Goal: Find specific page/section: Find specific page/section

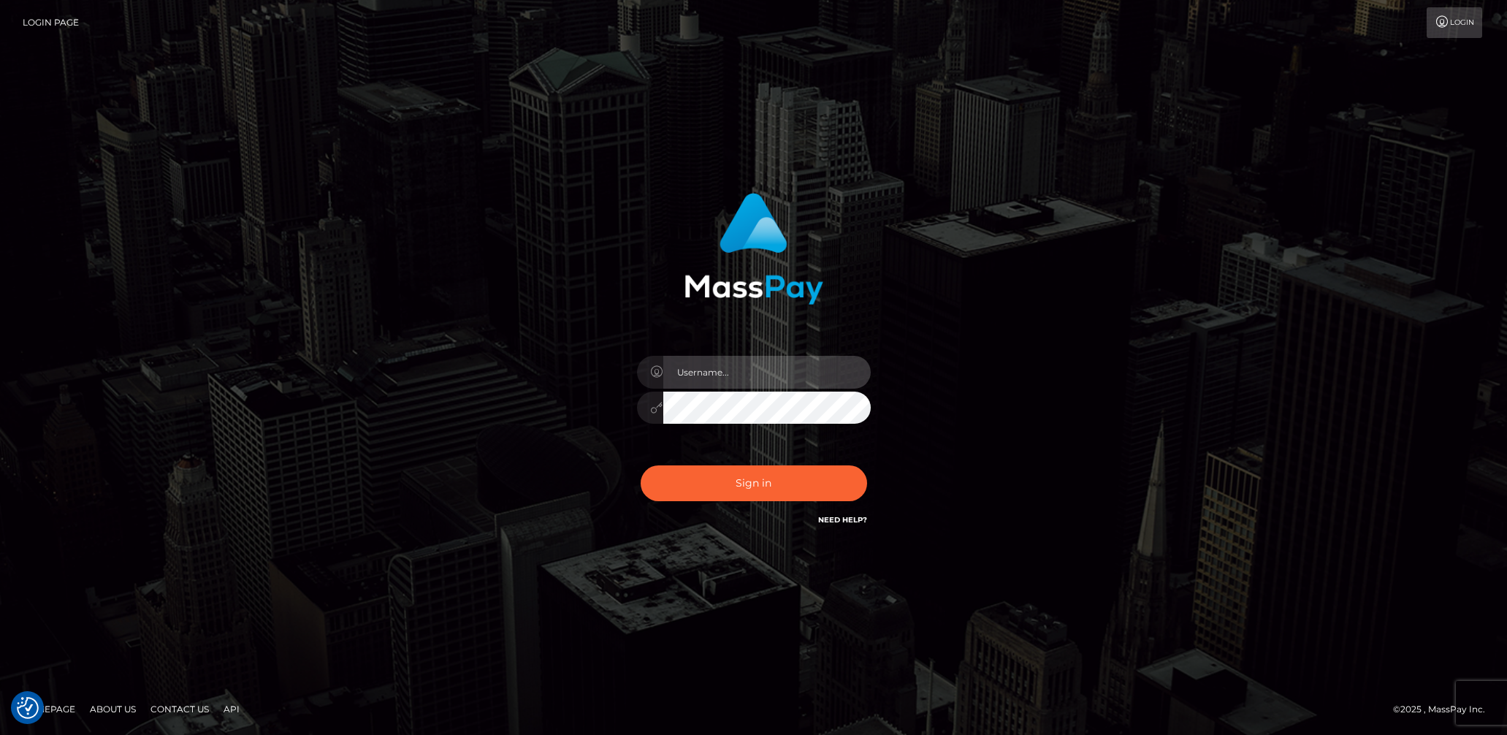
type input "lady.v"
click at [749, 490] on button "Sign in" at bounding box center [754, 483] width 227 height 36
click at [766, 375] on input "text" at bounding box center [767, 372] width 208 height 33
type input "lady.v"
click at [794, 475] on button "Sign in" at bounding box center [754, 483] width 227 height 36
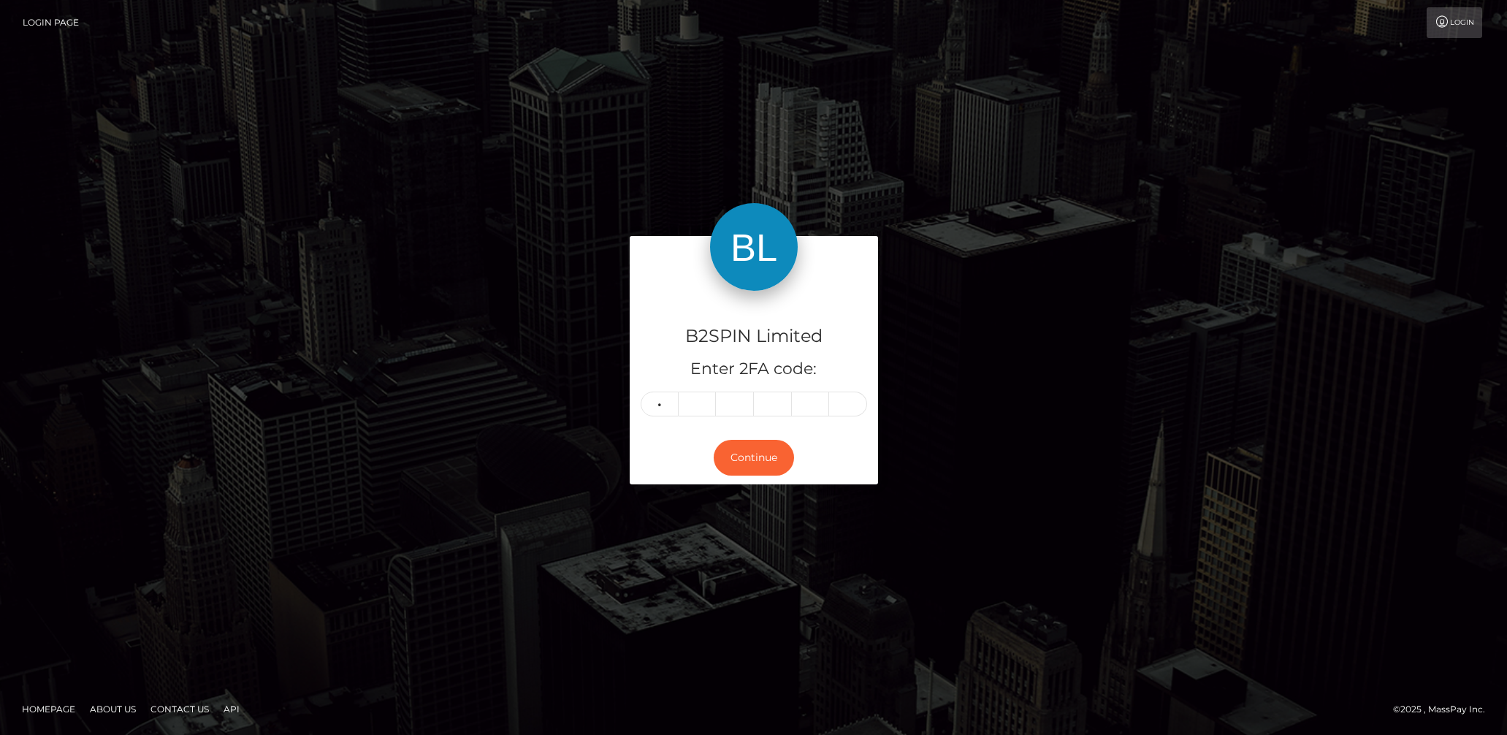
type input "4"
type input "5"
type input "1"
type input "0"
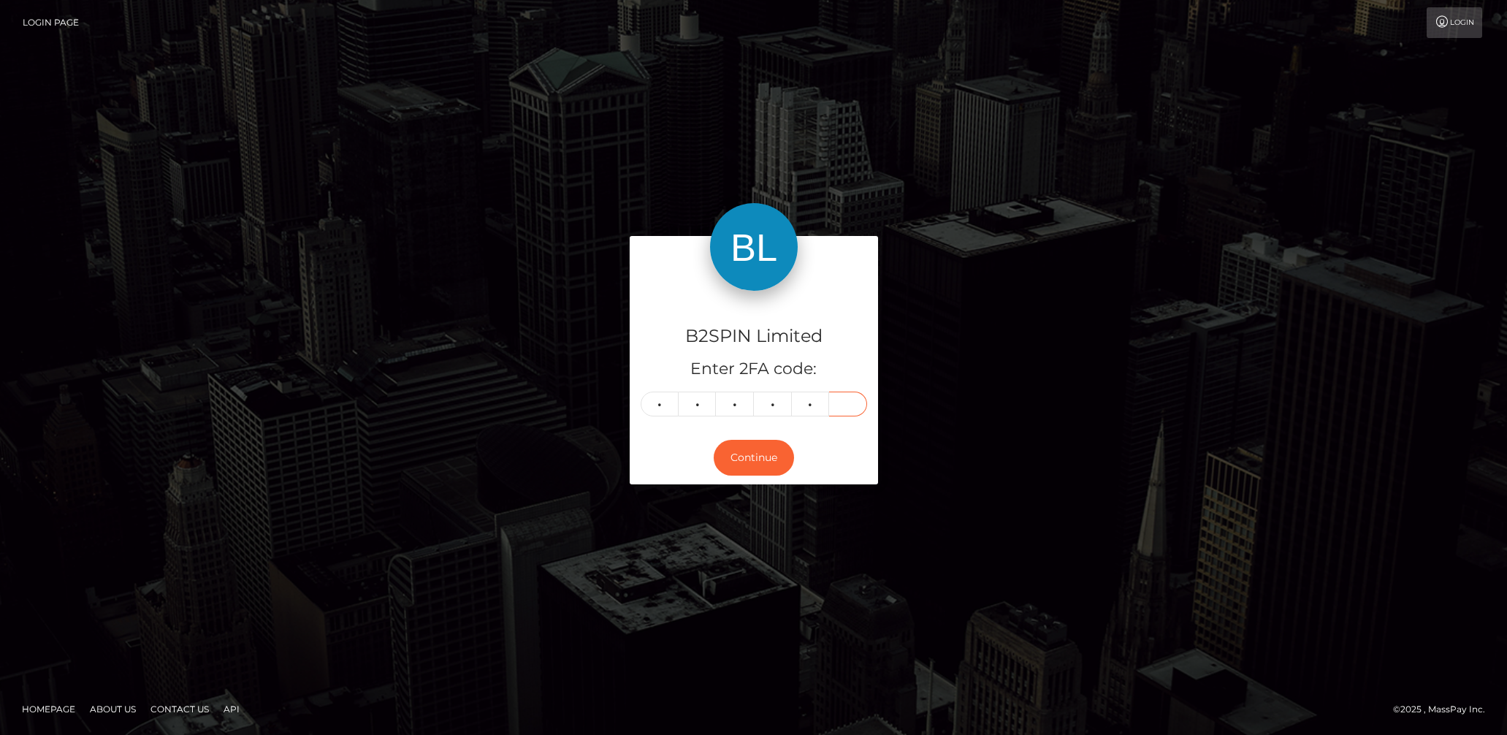
type input "9"
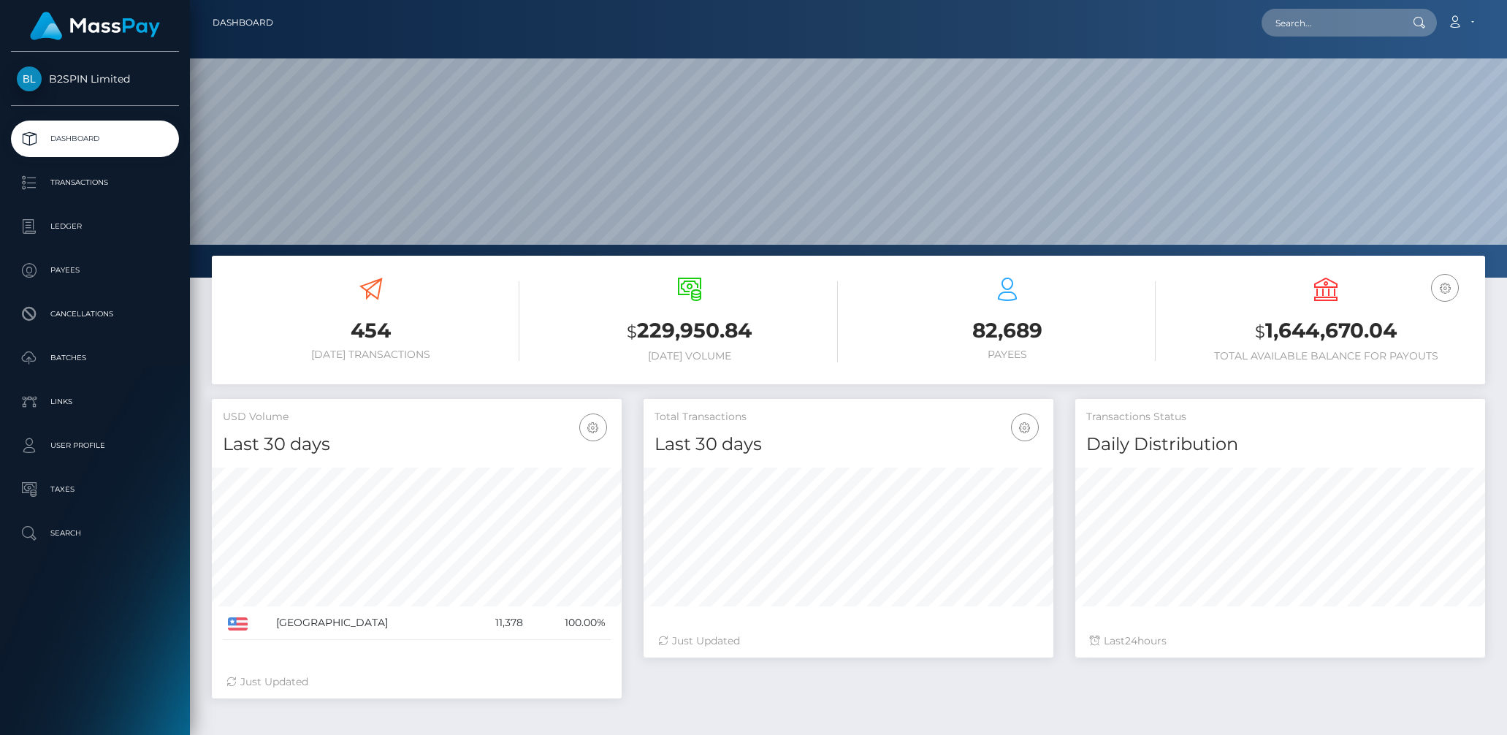
scroll to position [259, 410]
drag, startPoint x: 1336, startPoint y: 24, endPoint x: 1343, endPoint y: 26, distance: 7.5
click at [1336, 24] on input "text" at bounding box center [1330, 23] width 137 height 28
paste input "1964514725"
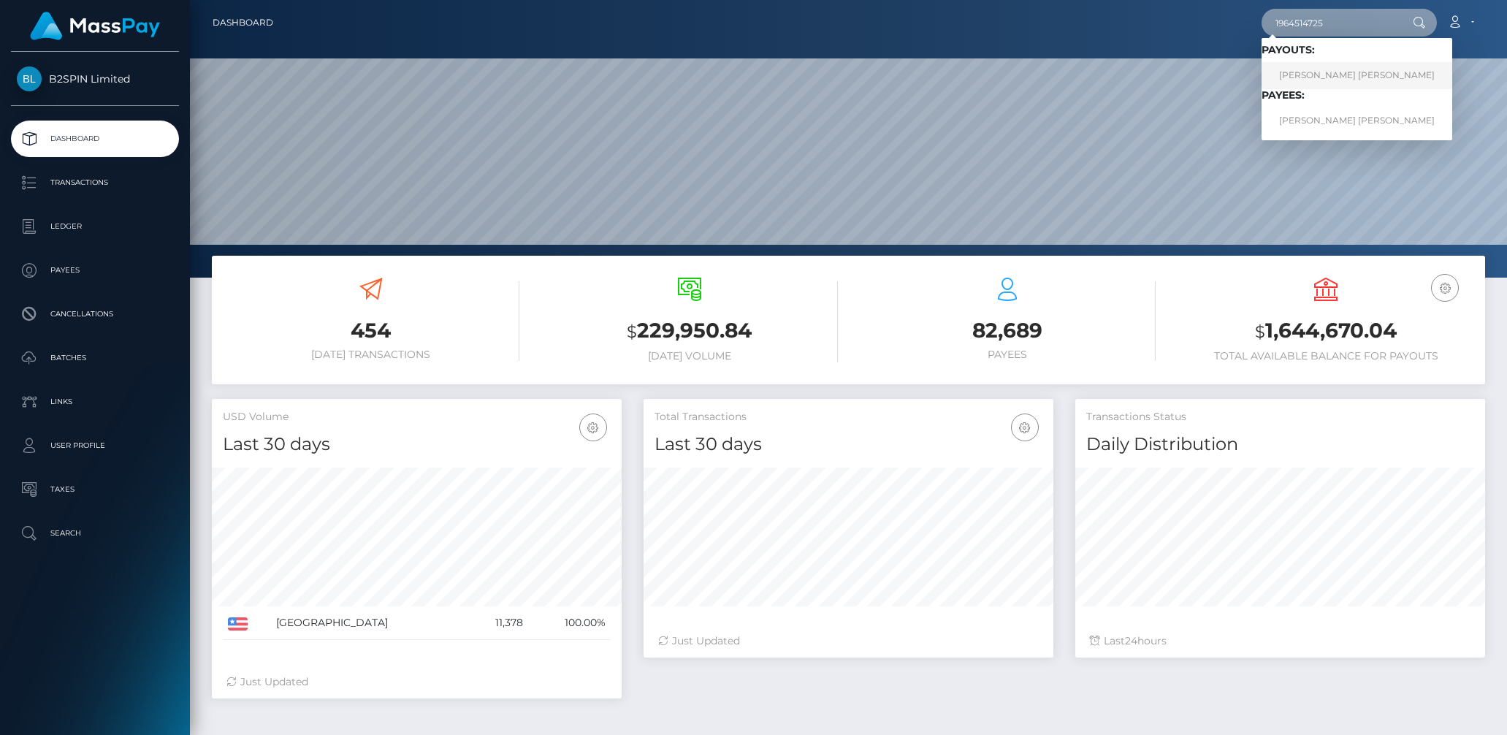
type input "1964514725"
click at [1315, 66] on link "ANH TUAN PHẠM NGUYEN" at bounding box center [1357, 75] width 191 height 27
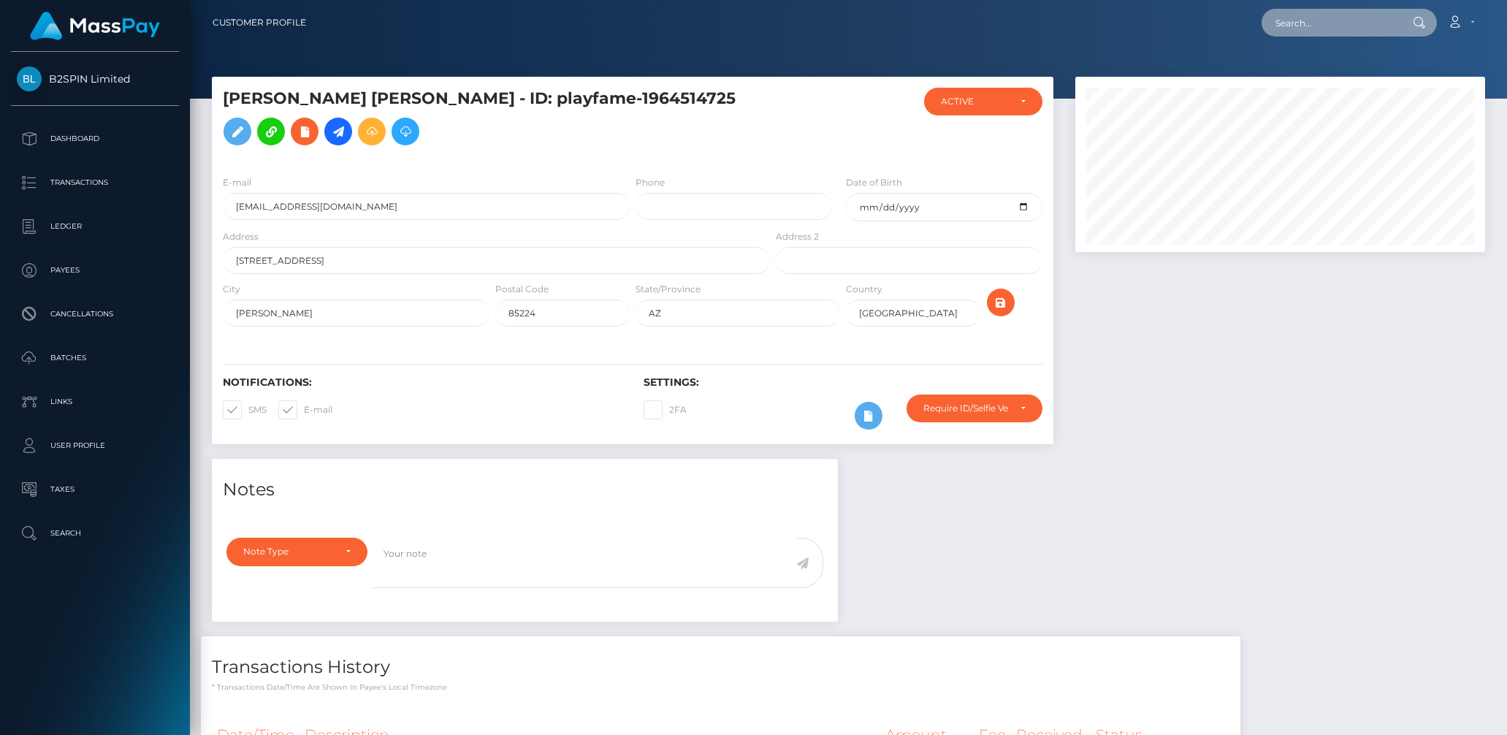
click at [1314, 21] on input "text" at bounding box center [1330, 23] width 137 height 28
paste input "2111047801"
type input "2111047801"
click at [1328, 76] on link "REBECCA ROSE GARCIA" at bounding box center [1320, 75] width 117 height 27
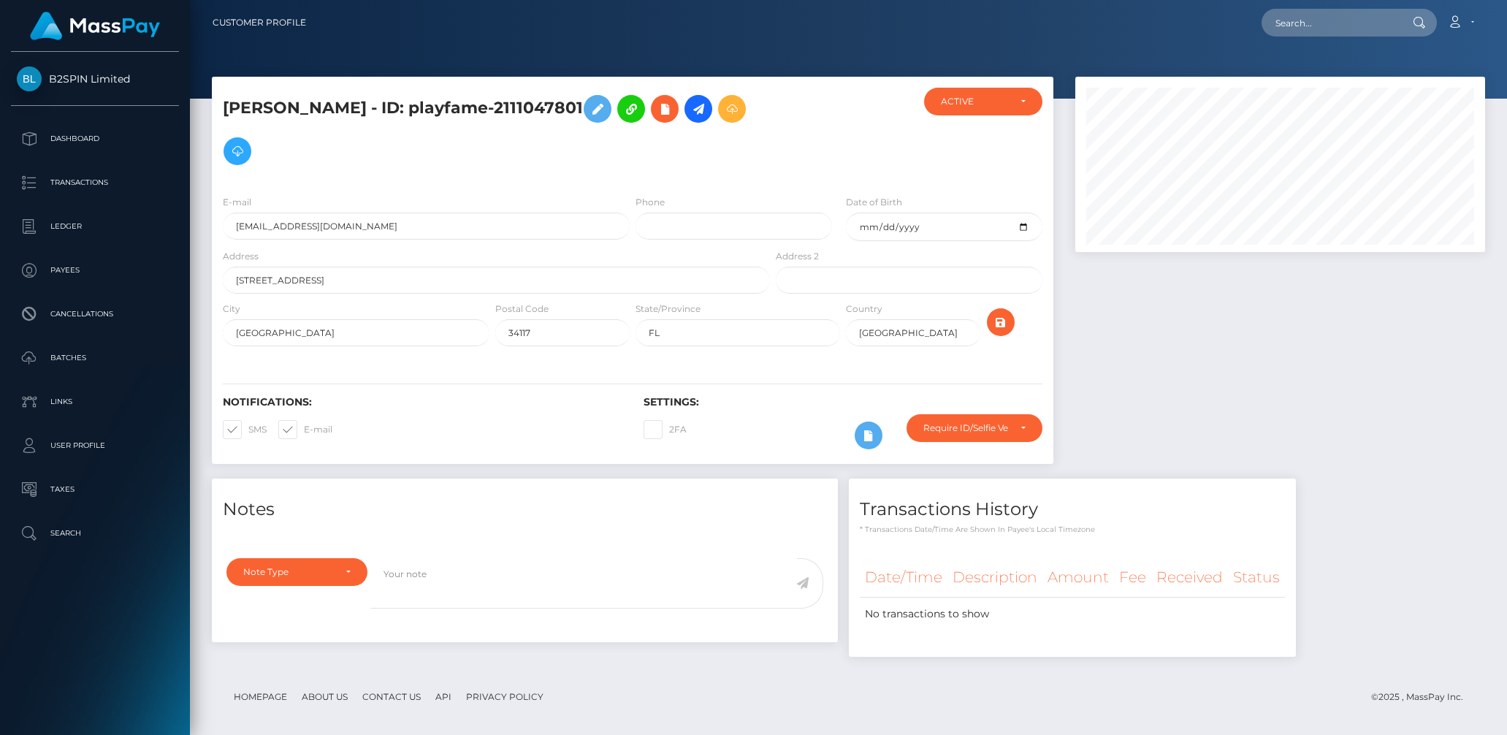
scroll to position [9, 0]
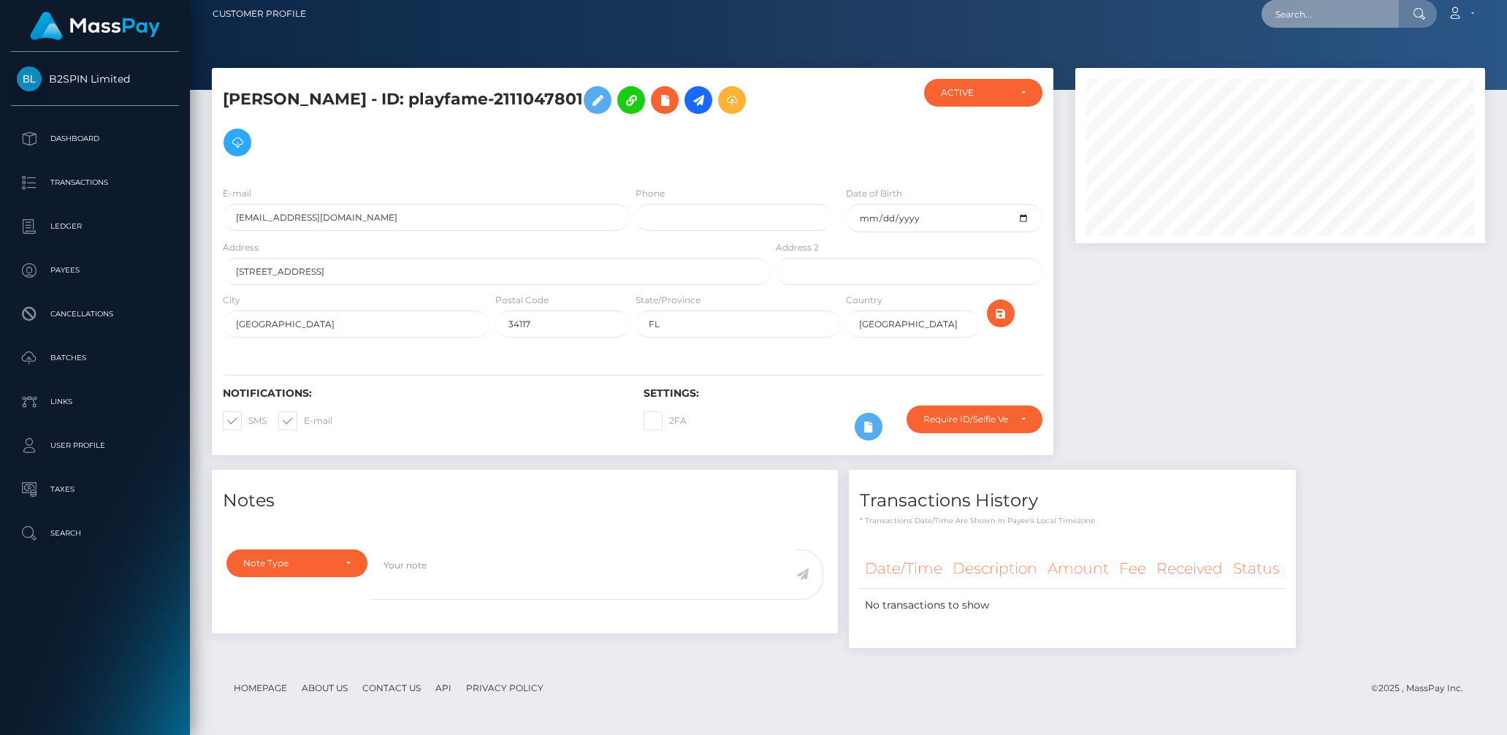
click at [1306, 10] on input "text" at bounding box center [1330, 14] width 137 height 28
paste input "36dda68f-7105-4dc3-b5de-c9b40057154d"
click at [1317, 15] on input "36dda68f-7105-4dc3-b5de-c9b40057154d" at bounding box center [1330, 14] width 137 height 28
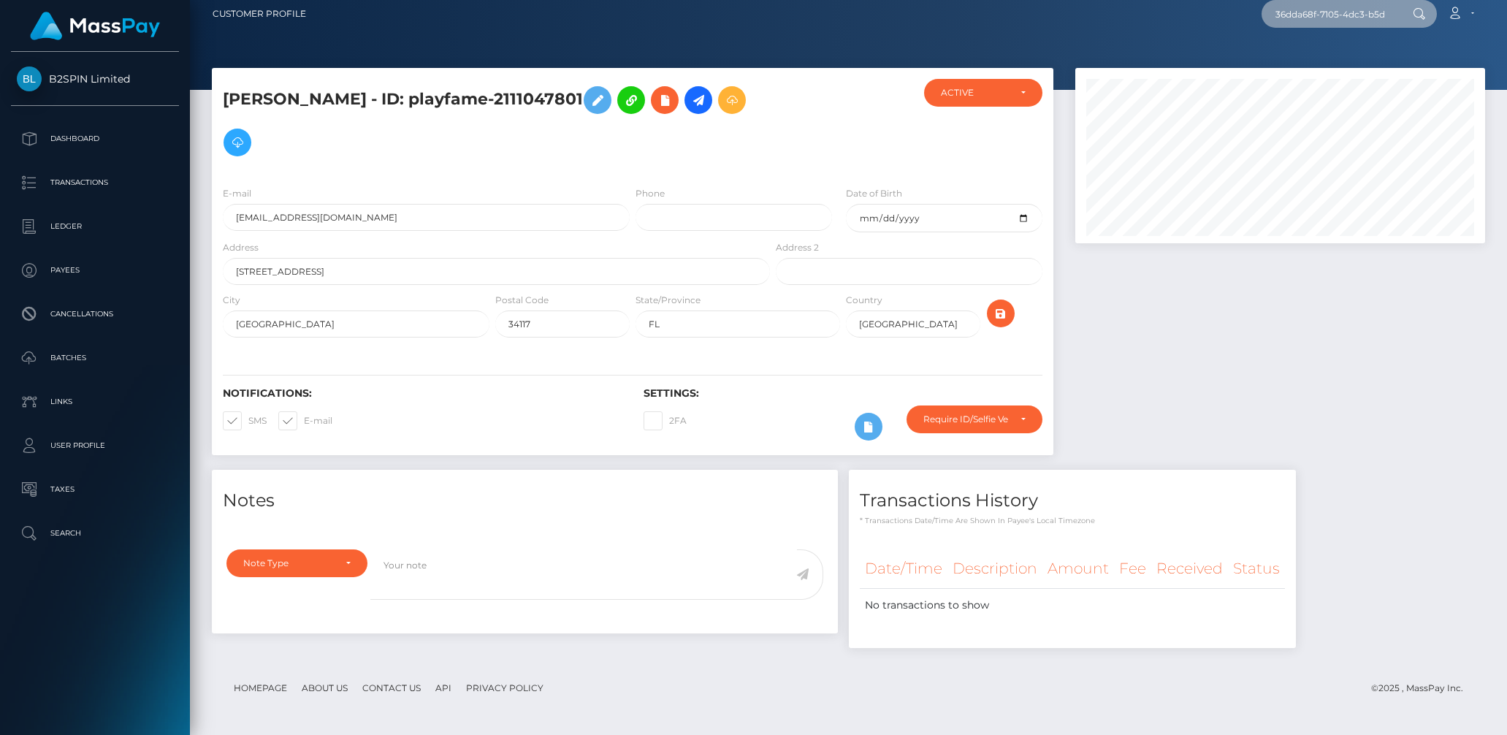
click at [1317, 15] on input "36dda68f-7105-4dc3-b5de-c9b40057154d" at bounding box center [1330, 14] width 137 height 28
paste input "59026"
click at [1308, 17] on input "3659026" at bounding box center [1330, 14] width 137 height 28
paste input "146611b5-3585-4b3e-979e-bfbb6e0d76a7"
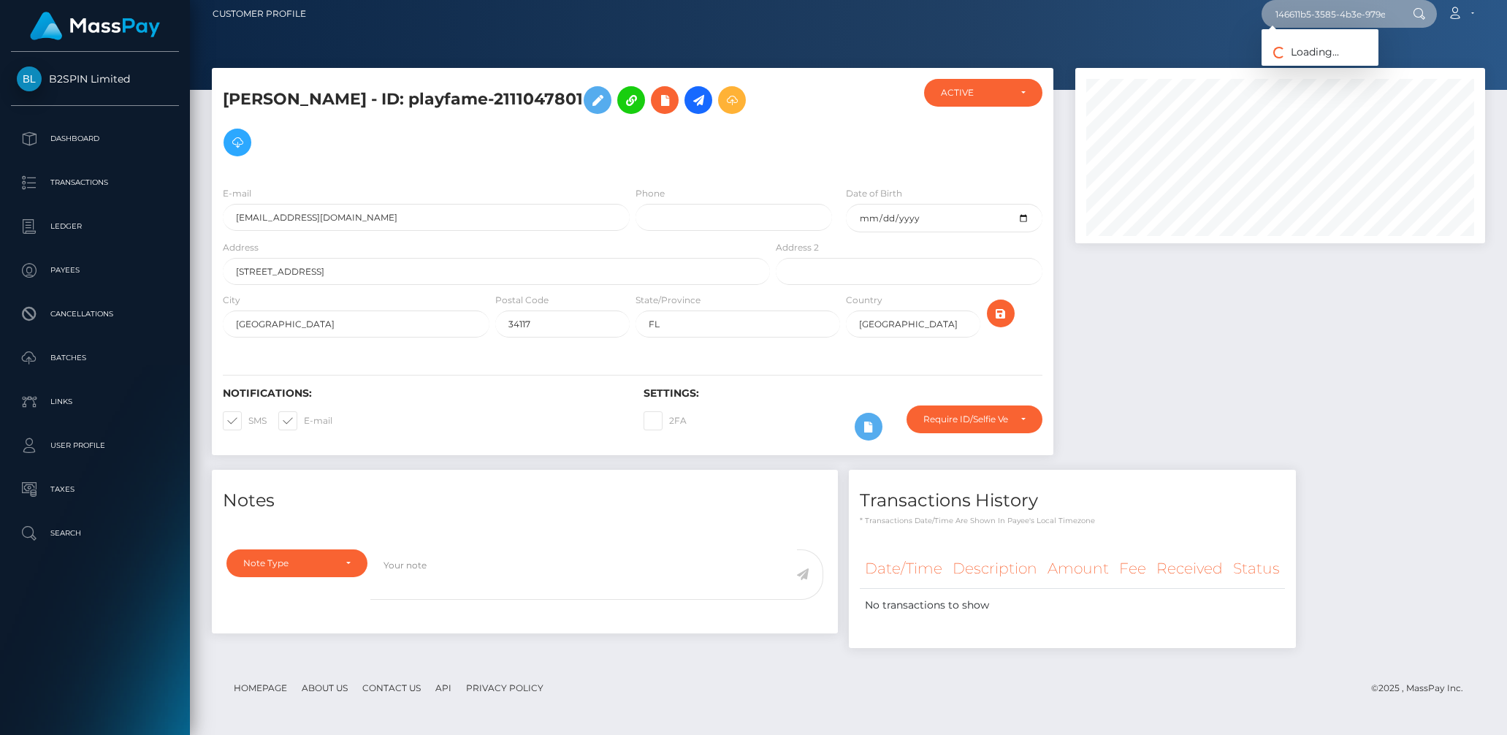
scroll to position [0, 77]
type input "146611b5-3585-4b3e-979e-bfbb6e0d76a7"
